Goal: Navigation & Orientation: Find specific page/section

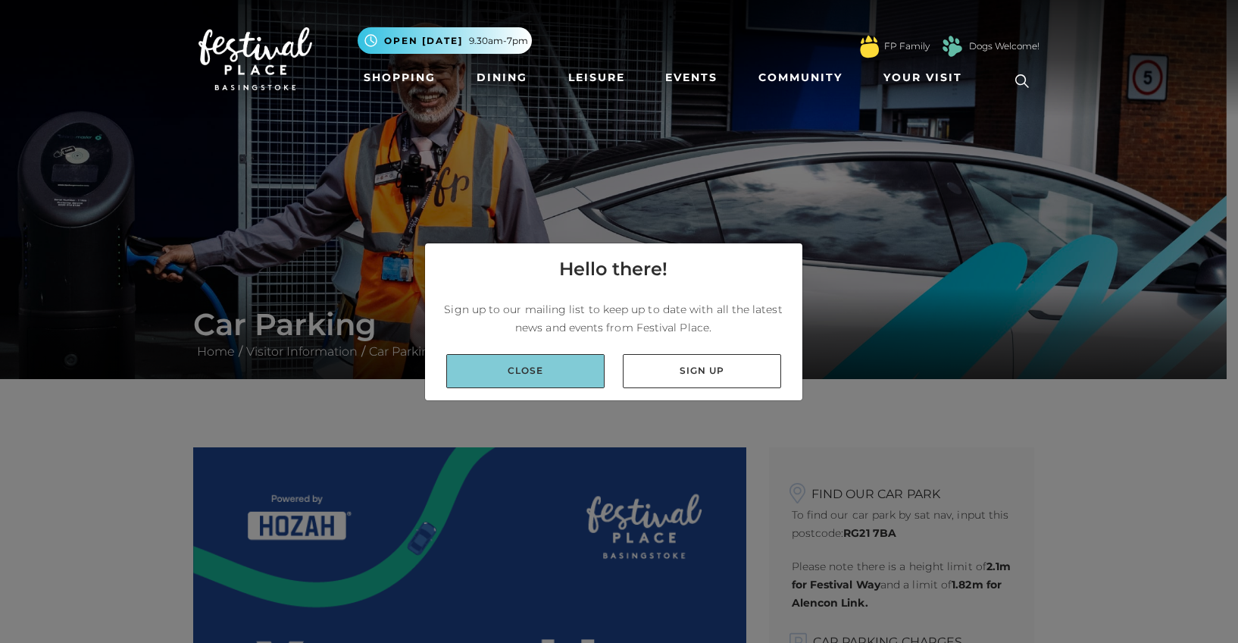
click at [546, 371] on link "Close" at bounding box center [525, 371] width 158 height 34
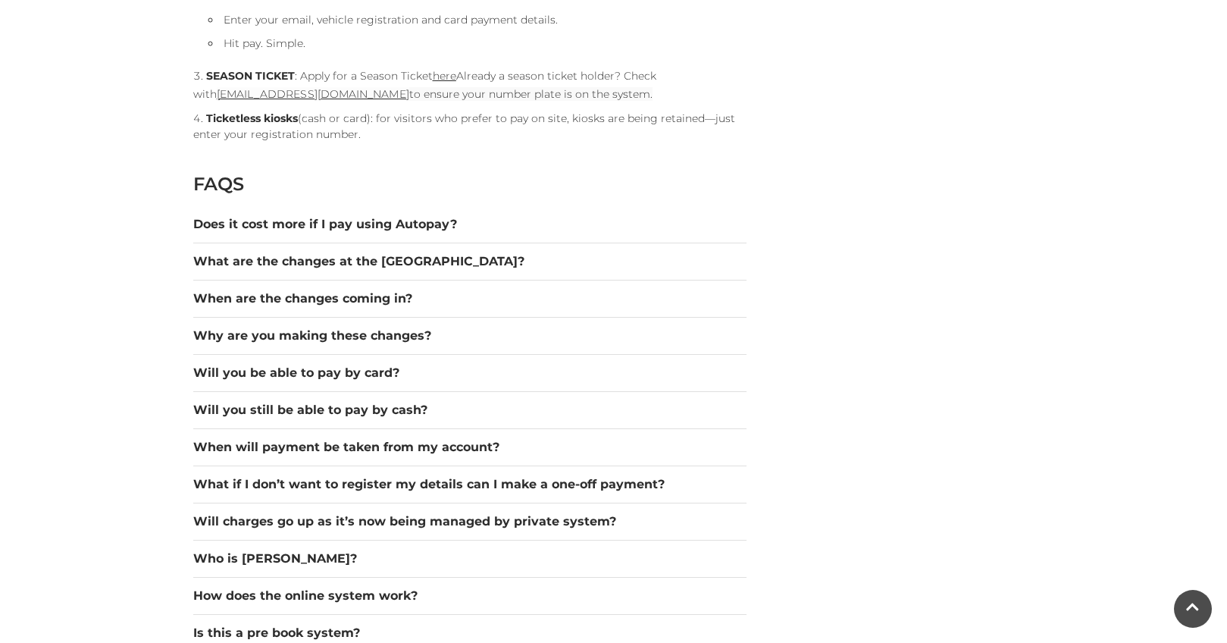
scroll to position [1890, 0]
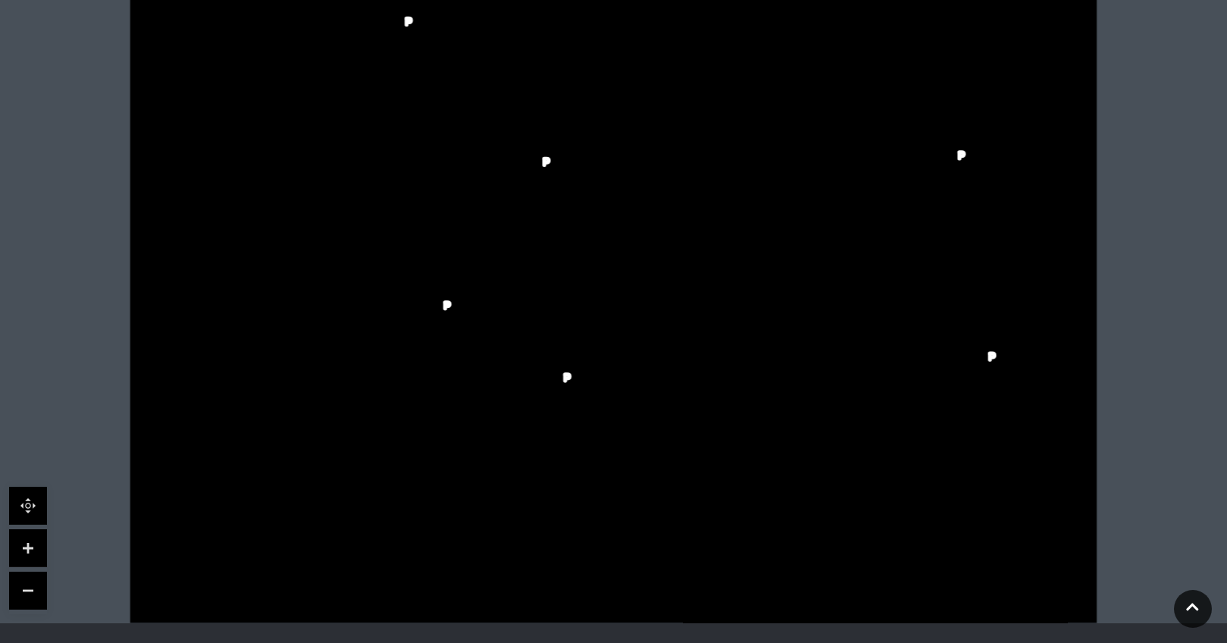
scroll to position [439, 0]
click at [943, 305] on icon at bounding box center [944, 304] width 16 height 14
click at [986, 355] on icon at bounding box center [991, 355] width 12 height 12
click at [949, 153] on icon at bounding box center [950, 153] width 2 height 2
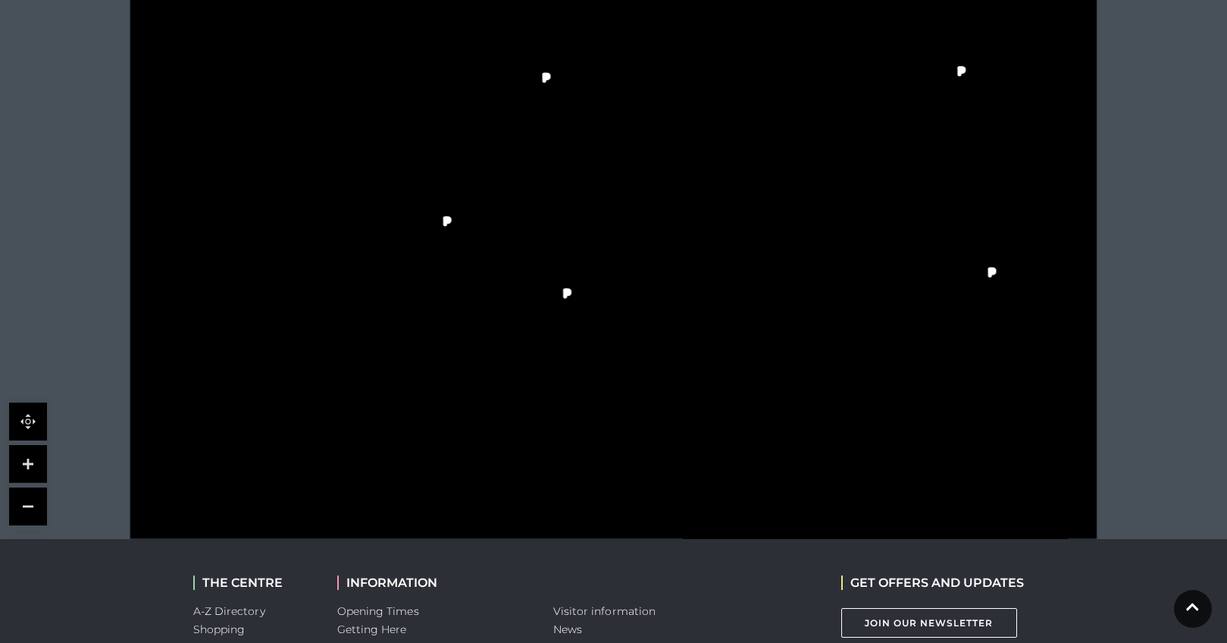
scroll to position [523, 0]
